Goal: Task Accomplishment & Management: Use online tool/utility

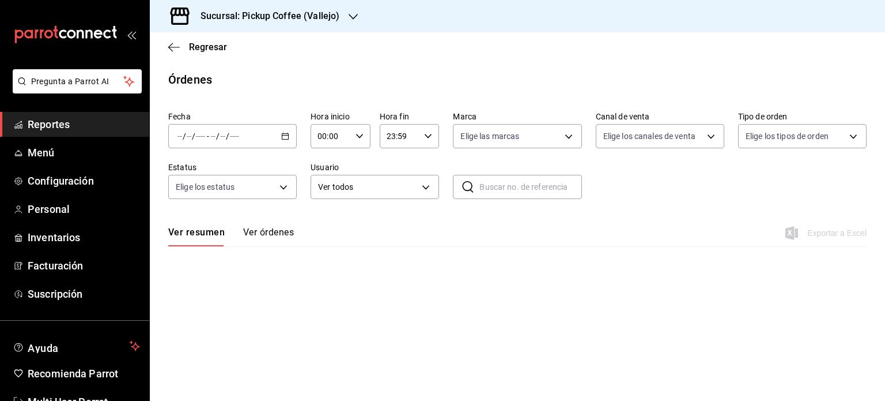
click at [62, 125] on span "Reportes" at bounding box center [84, 124] width 112 height 16
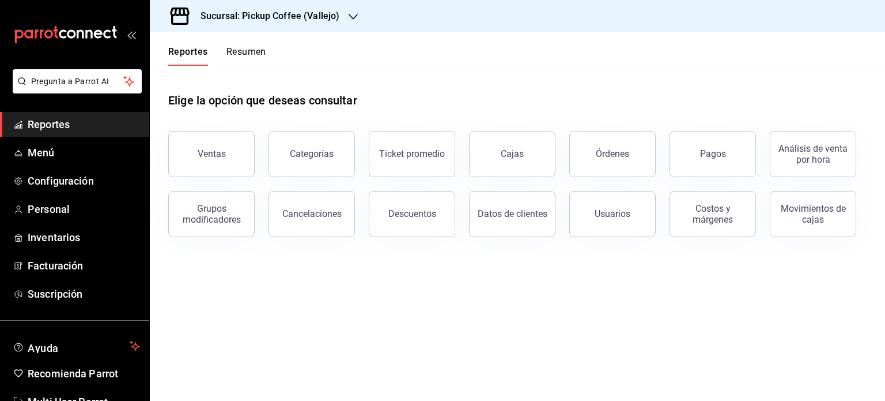
click at [244, 50] on button "Resumen" at bounding box center [247, 56] width 40 height 20
click at [244, 50] on html "Pregunta a Parrot AI Reportes Menú Configuración Personal Inventarios Facturaci…" at bounding box center [442, 200] width 885 height 401
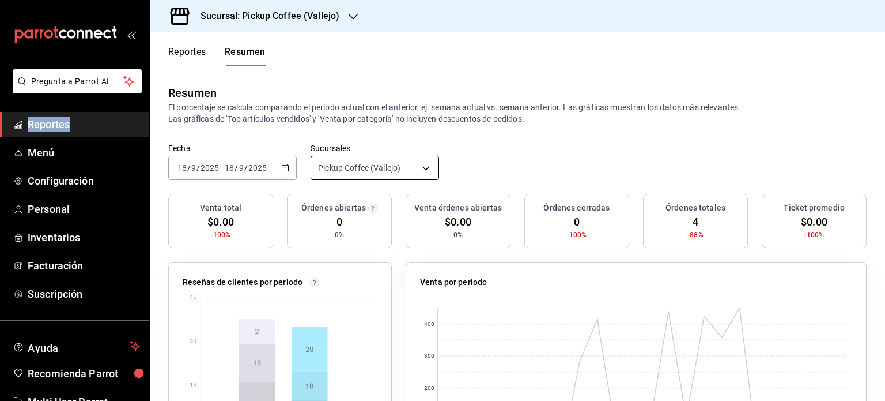
click at [420, 168] on body "Pregunta a Parrot AI Reportes Menú Configuración Personal Inventarios Facturaci…" at bounding box center [442, 200] width 885 height 401
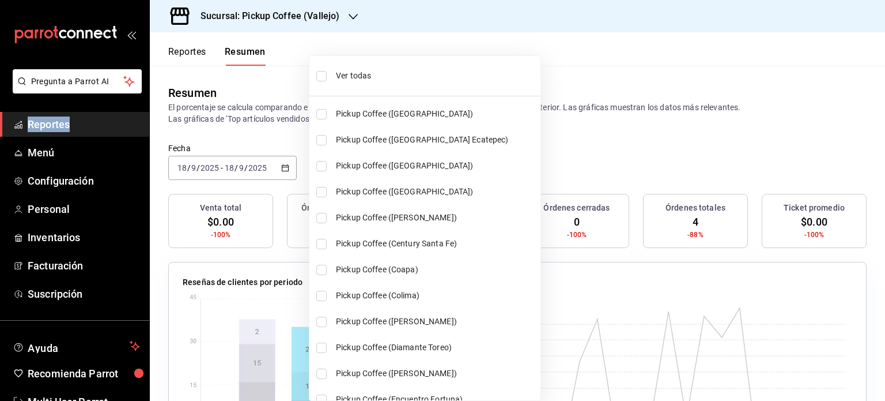
click at [360, 69] on li "Ver todas" at bounding box center [425, 76] width 231 height 31
type input "[object Object],[object Object],[object Object],[object Object],[object Object]…"
checkbox input "true"
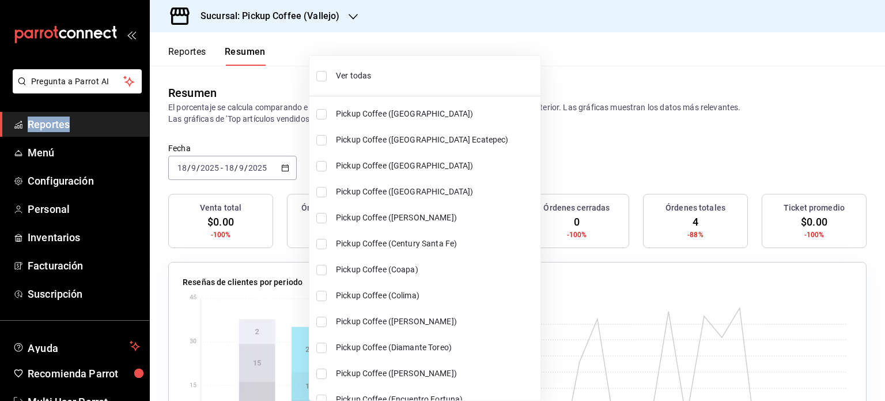
checkbox input "true"
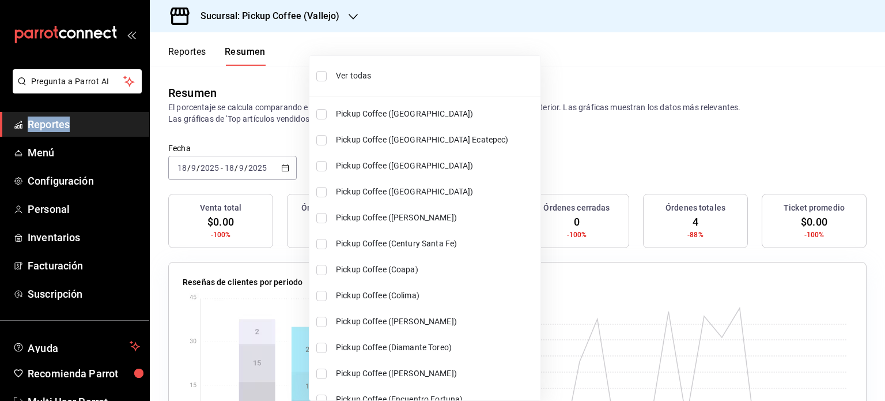
checkbox input "true"
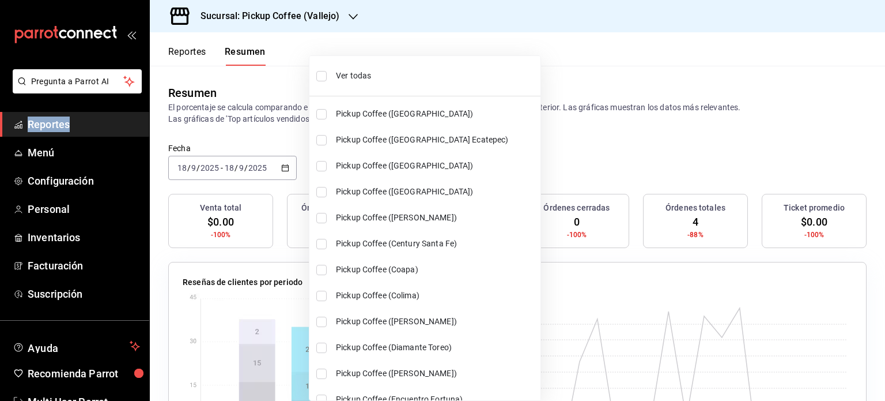
checkbox input "true"
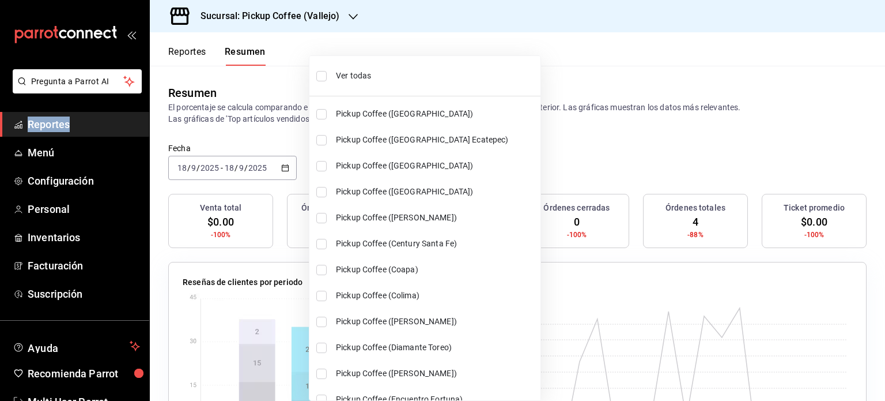
checkbox input "true"
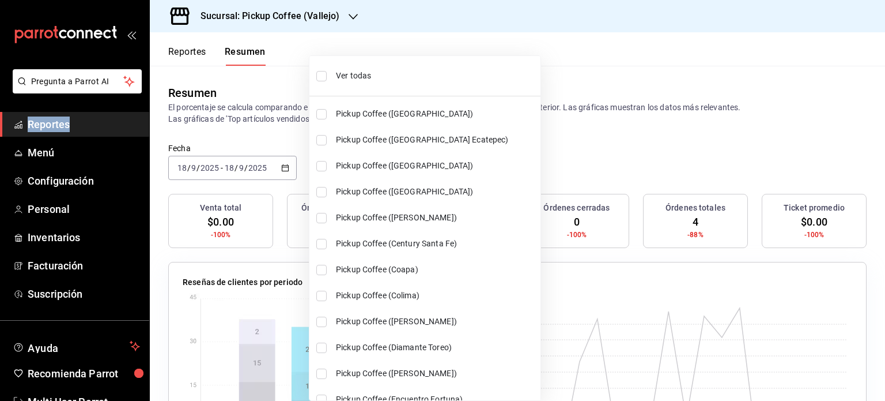
checkbox input "true"
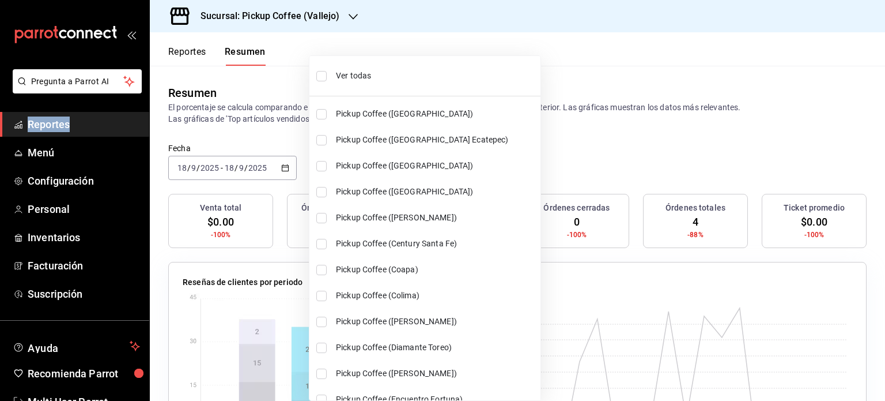
checkbox input "true"
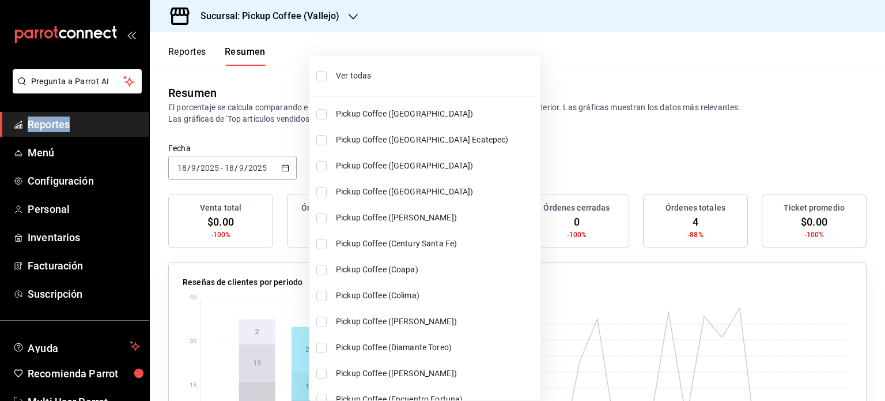
checkbox input "true"
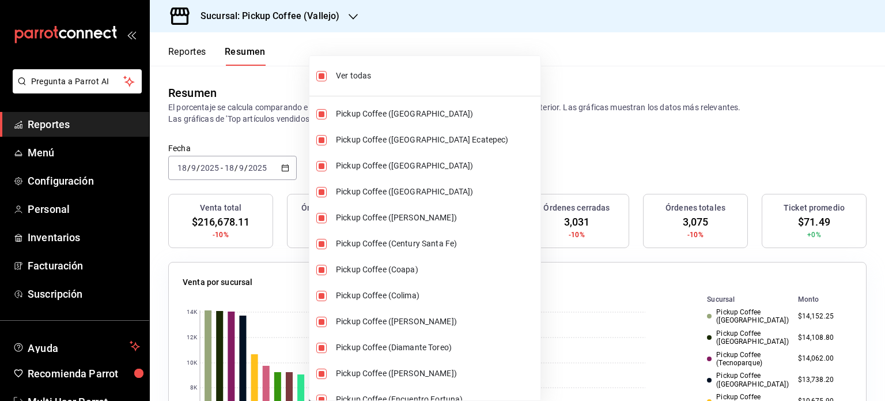
click at [551, 152] on div at bounding box center [442, 200] width 885 height 401
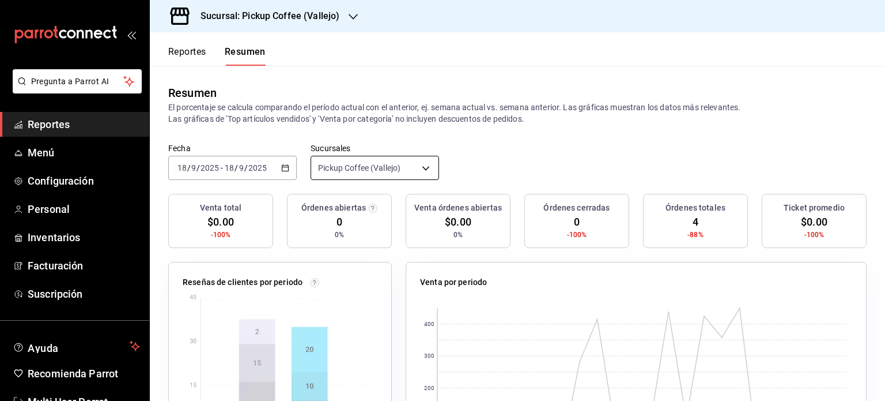
click at [417, 168] on body "Pregunta a Parrot AI Reportes Menú Configuración Personal Inventarios Facturaci…" at bounding box center [442, 200] width 885 height 401
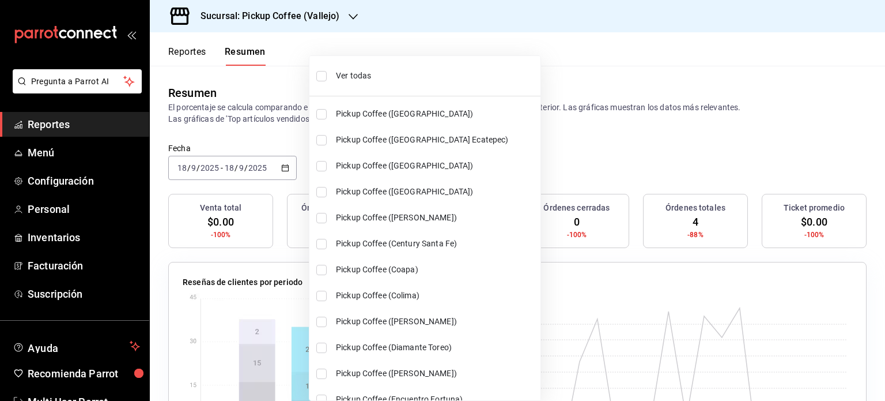
click at [353, 72] on span "Ver todas" at bounding box center [436, 76] width 200 height 12
type input "[object Object],[object Object],[object Object],[object Object],[object Object]…"
checkbox input "true"
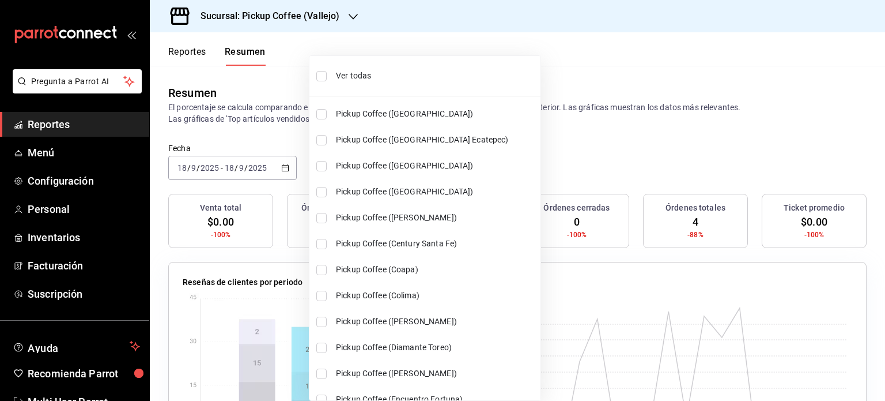
checkbox input "true"
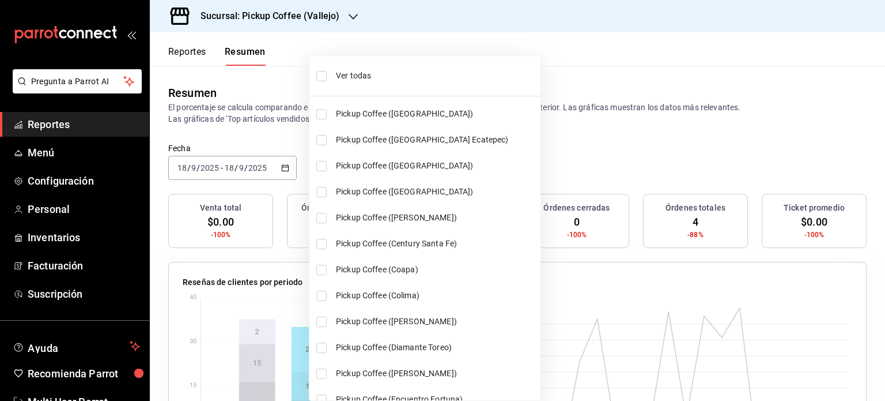
checkbox input "true"
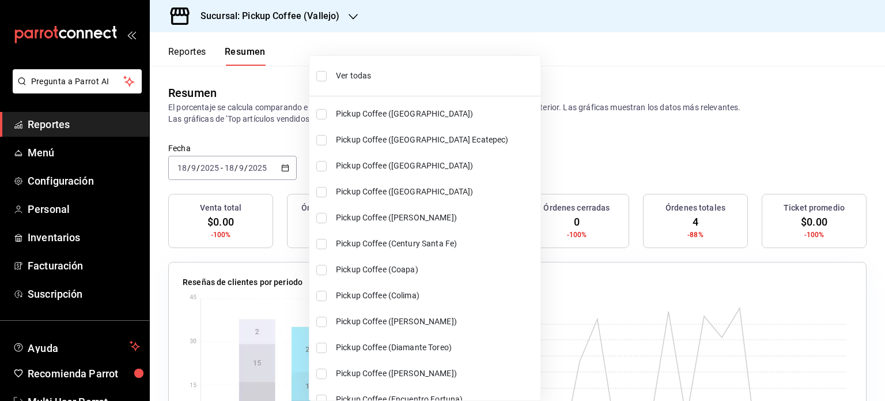
checkbox input "true"
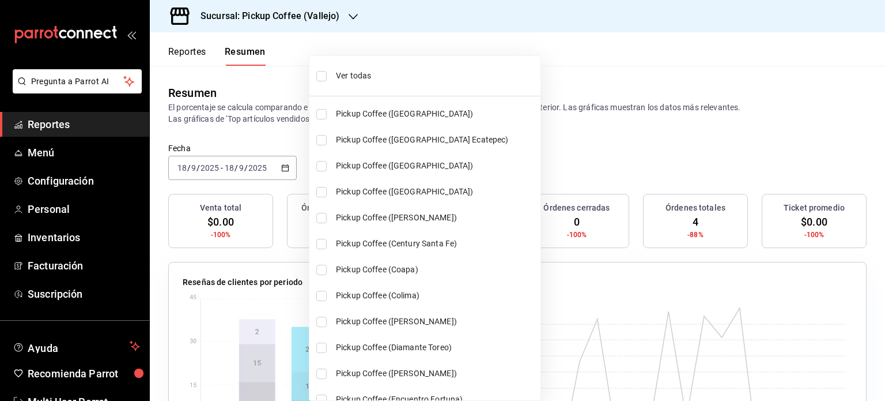
checkbox input "true"
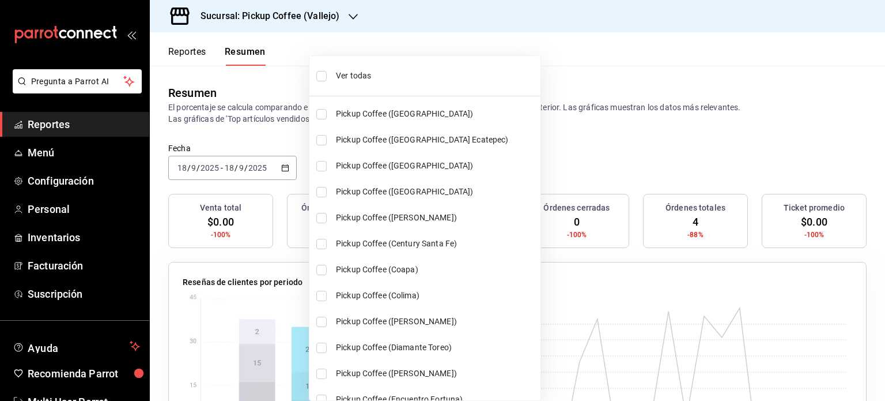
checkbox input "true"
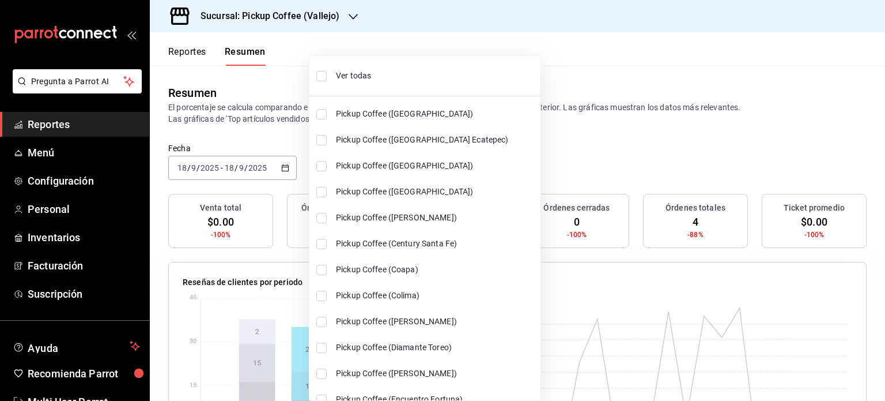
checkbox input "true"
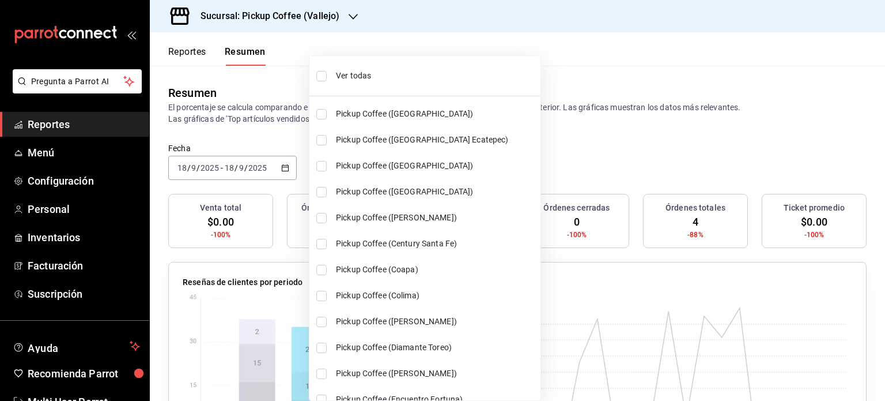
checkbox input "true"
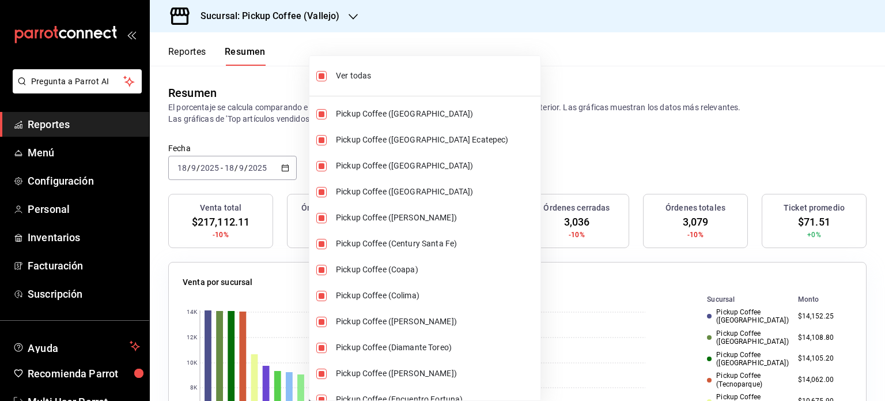
click at [544, 78] on div at bounding box center [442, 200] width 885 height 401
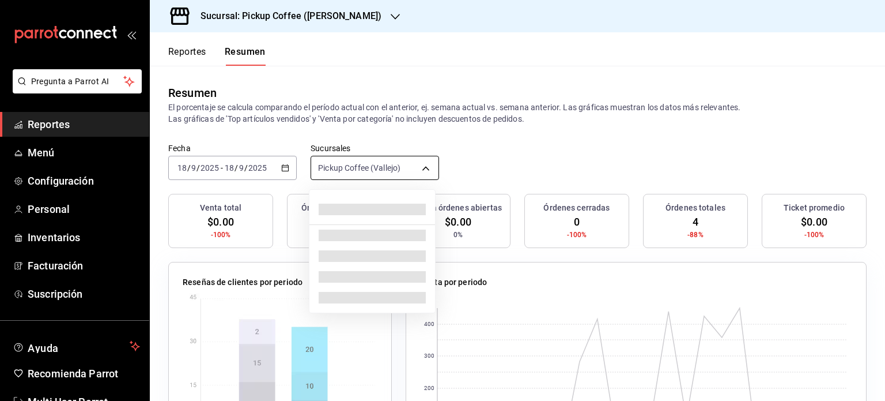
click at [421, 167] on body "Pregunta a Parrot AI Reportes Menú Configuración Personal Inventarios Facturaci…" at bounding box center [442, 200] width 885 height 401
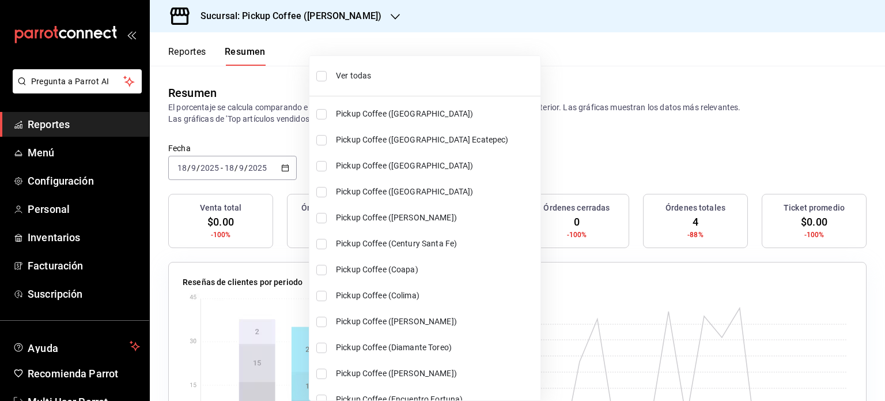
click at [351, 74] on span "Ver todas" at bounding box center [436, 76] width 200 height 12
type input "[object Object],[object Object],[object Object],[object Object],[object Object]…"
checkbox input "true"
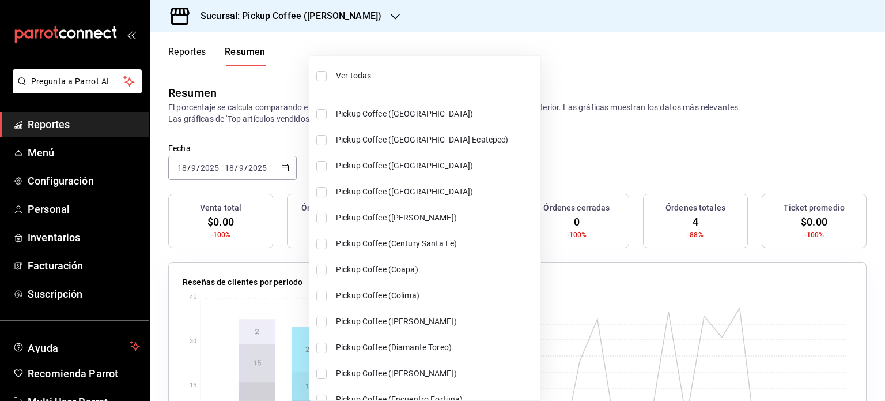
checkbox input "true"
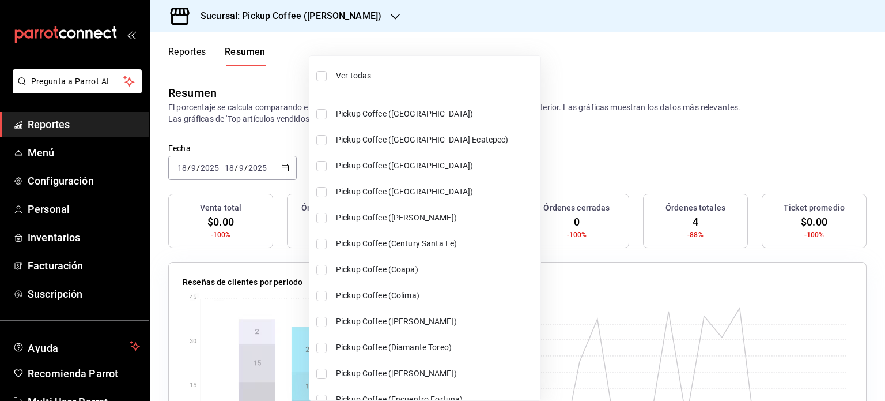
checkbox input "true"
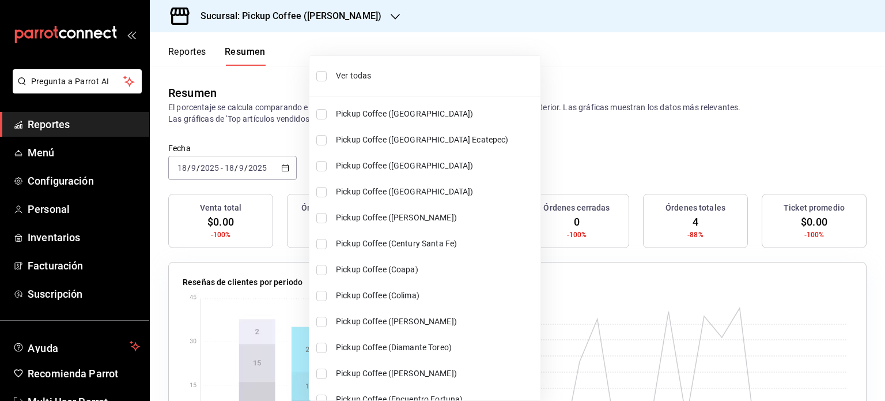
checkbox input "true"
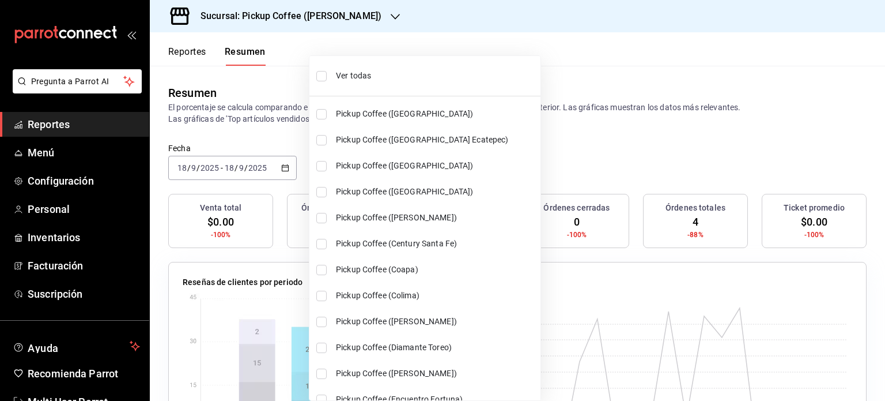
checkbox input "true"
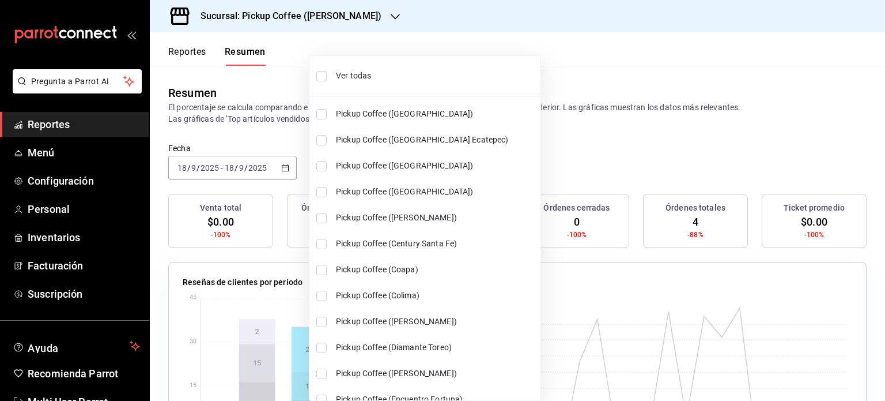
checkbox input "true"
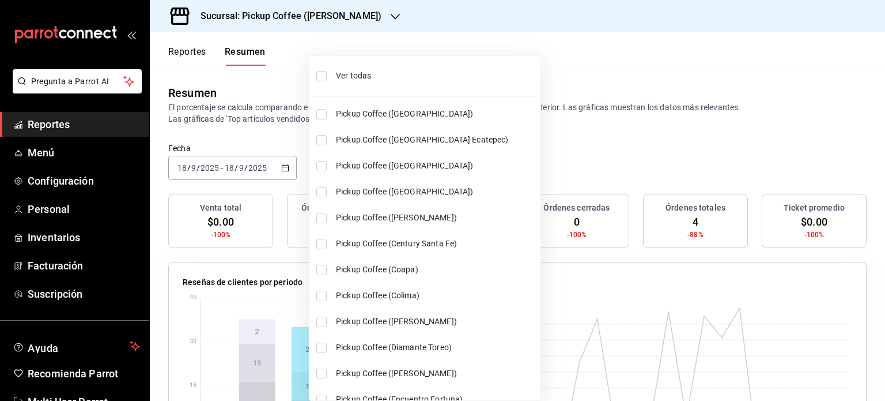
checkbox input "true"
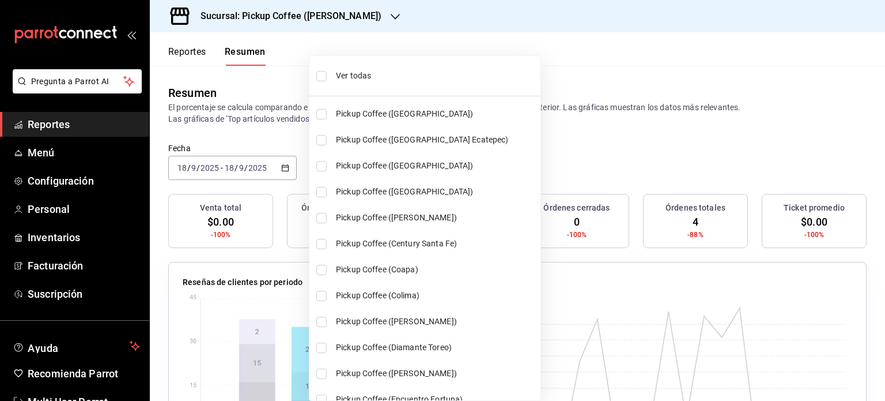
checkbox input "true"
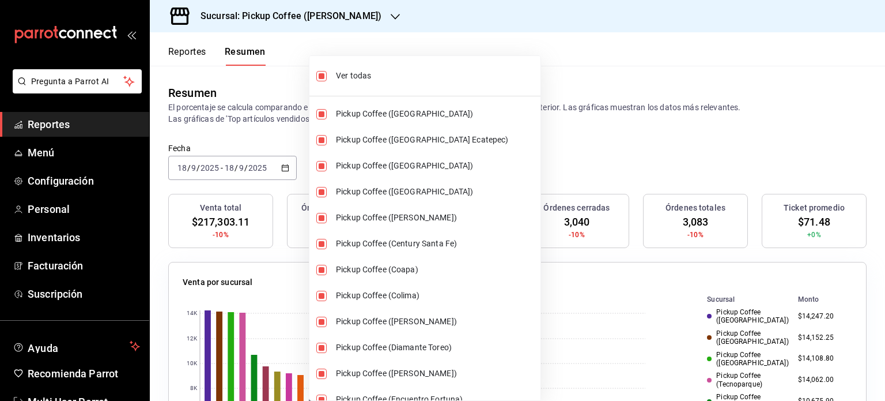
click at [582, 129] on div at bounding box center [442, 200] width 885 height 401
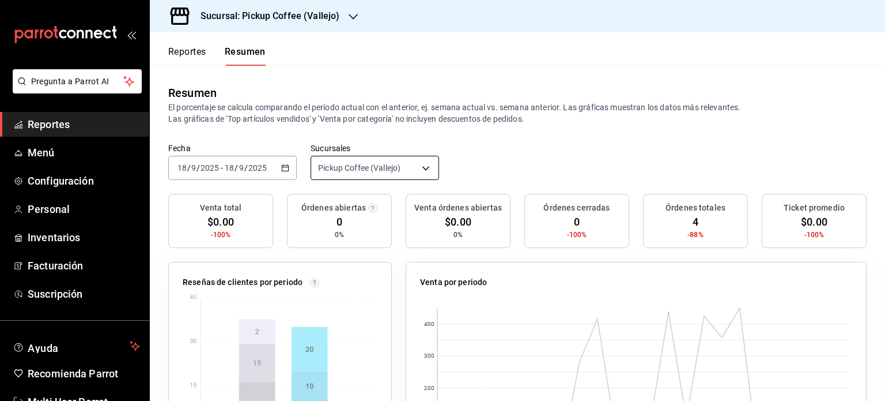
click at [417, 171] on body "Pregunta a Parrot AI Reportes Menú Configuración Personal Inventarios Facturaci…" at bounding box center [442, 200] width 885 height 401
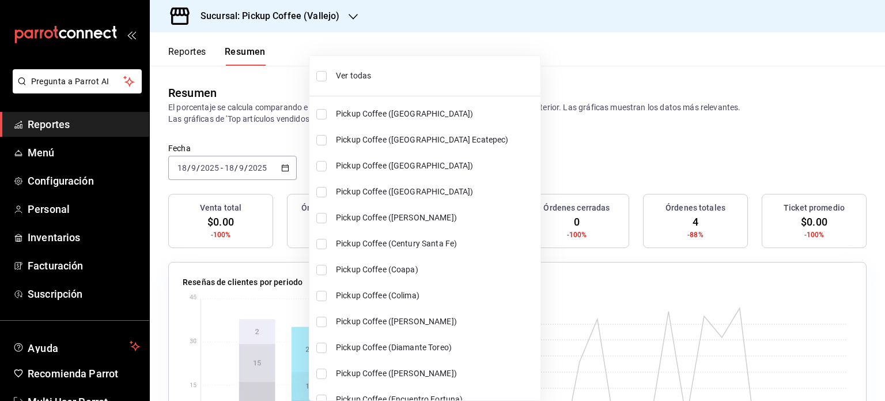
click at [358, 74] on span "Ver todas" at bounding box center [436, 76] width 200 height 12
type input "[object Object],[object Object],[object Object],[object Object],[object Object]…"
checkbox input "true"
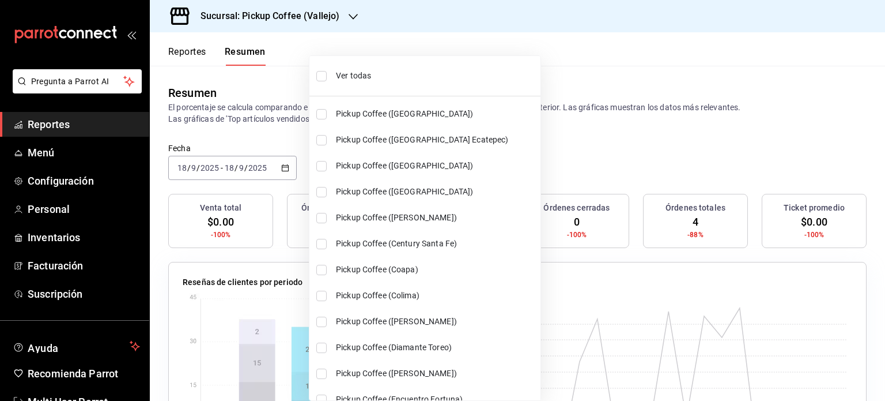
checkbox input "true"
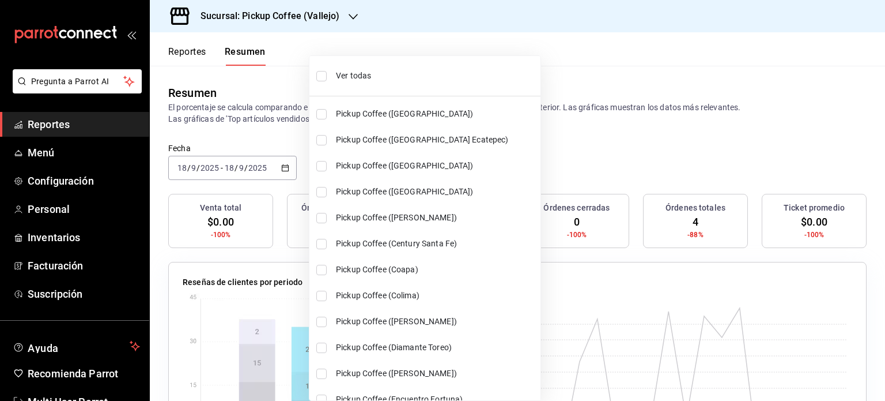
checkbox input "true"
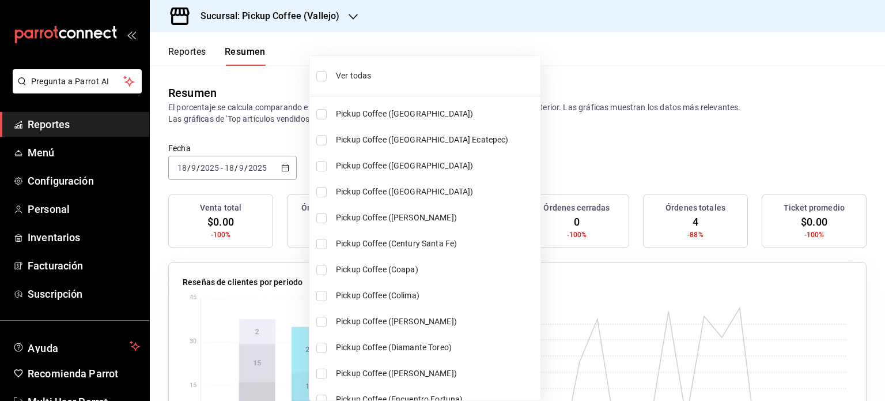
checkbox input "true"
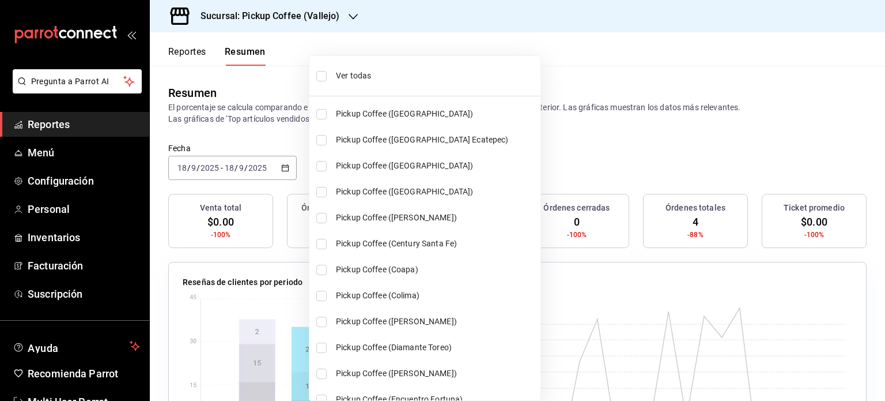
checkbox input "true"
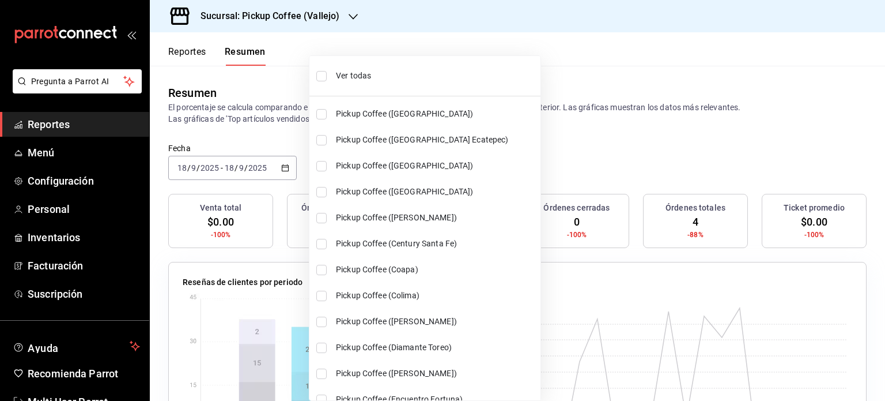
checkbox input "true"
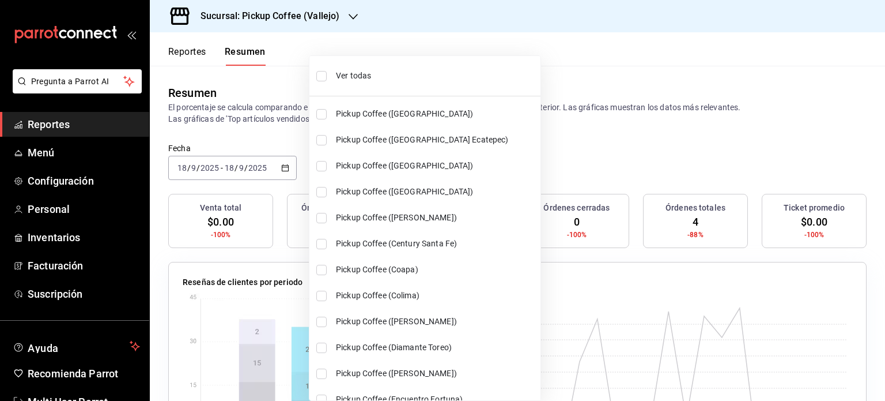
checkbox input "true"
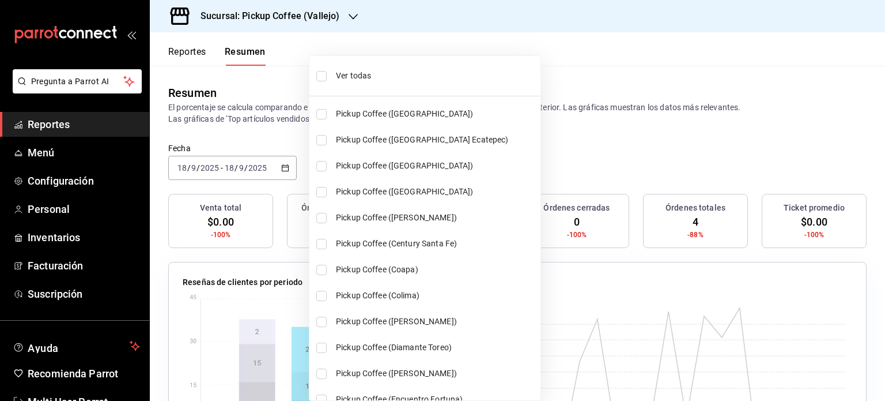
checkbox input "true"
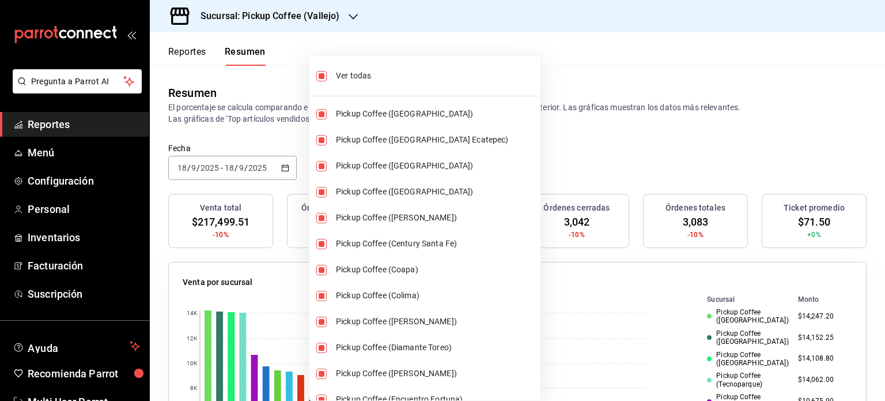
click at [564, 138] on div at bounding box center [442, 200] width 885 height 401
